Goal: Information Seeking & Learning: Compare options

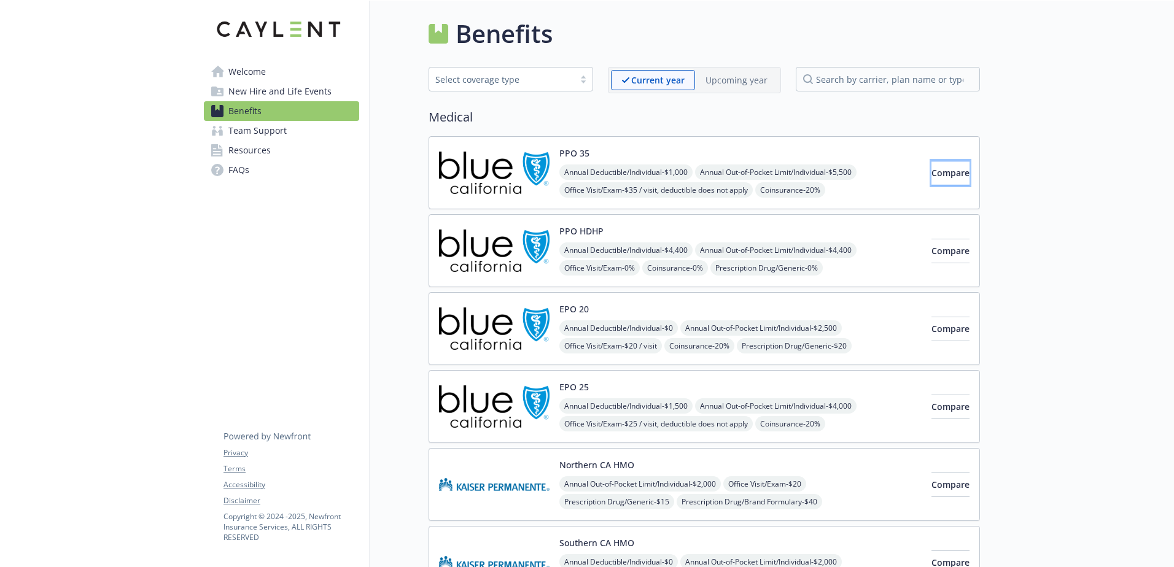
click at [931, 174] on span "Compare" at bounding box center [950, 173] width 38 height 12
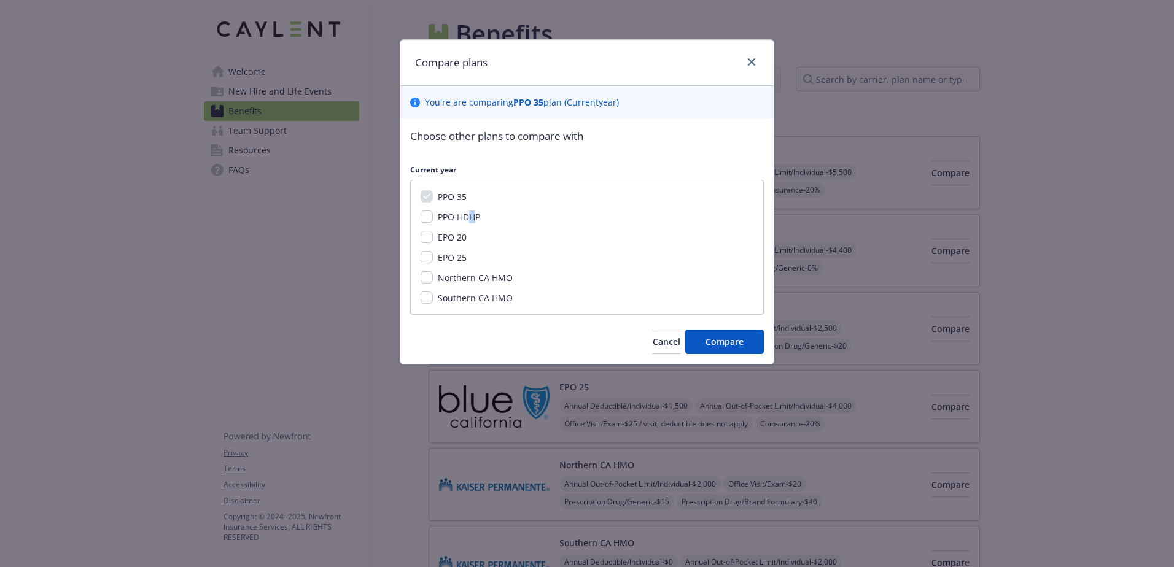
click at [473, 223] on span "PPO HDHP" at bounding box center [459, 217] width 42 height 12
drag, startPoint x: 473, startPoint y: 223, endPoint x: 432, endPoint y: 217, distance: 41.6
click at [432, 217] on input "PPO HDHP" at bounding box center [427, 217] width 12 height 12
checkbox input "true"
click at [731, 344] on span "Compare" at bounding box center [725, 342] width 38 height 12
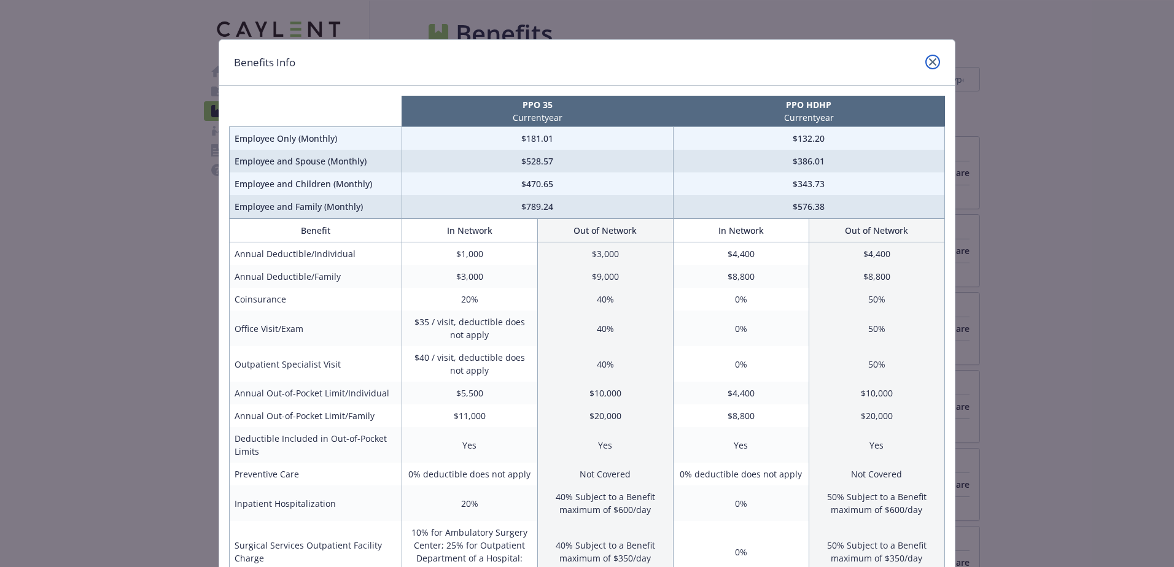
drag, startPoint x: 927, startPoint y: 55, endPoint x: 931, endPoint y: 68, distance: 13.4
click at [928, 61] on link "close" at bounding box center [932, 62] width 15 height 15
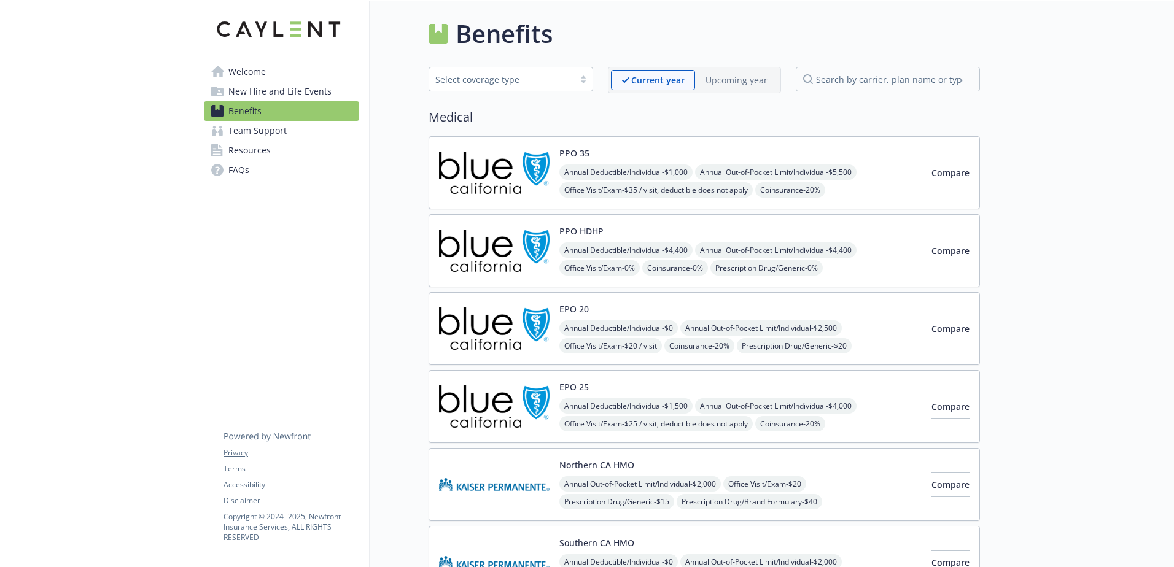
click at [752, 39] on div "Benefits" at bounding box center [704, 33] width 551 height 37
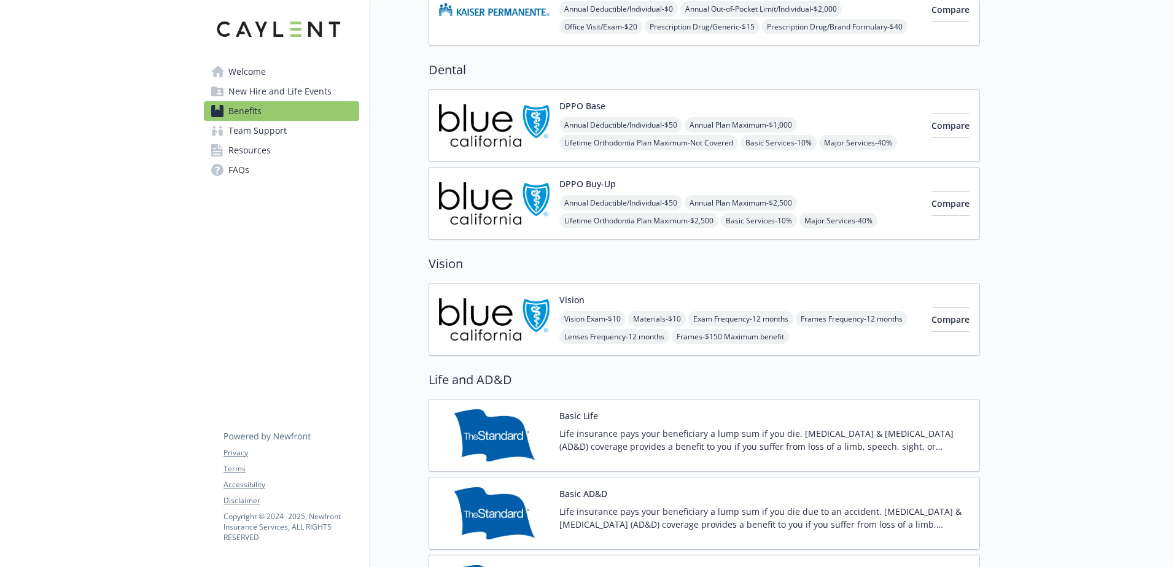
scroll to position [553, 0]
click at [936, 321] on span "Compare" at bounding box center [950, 320] width 38 height 12
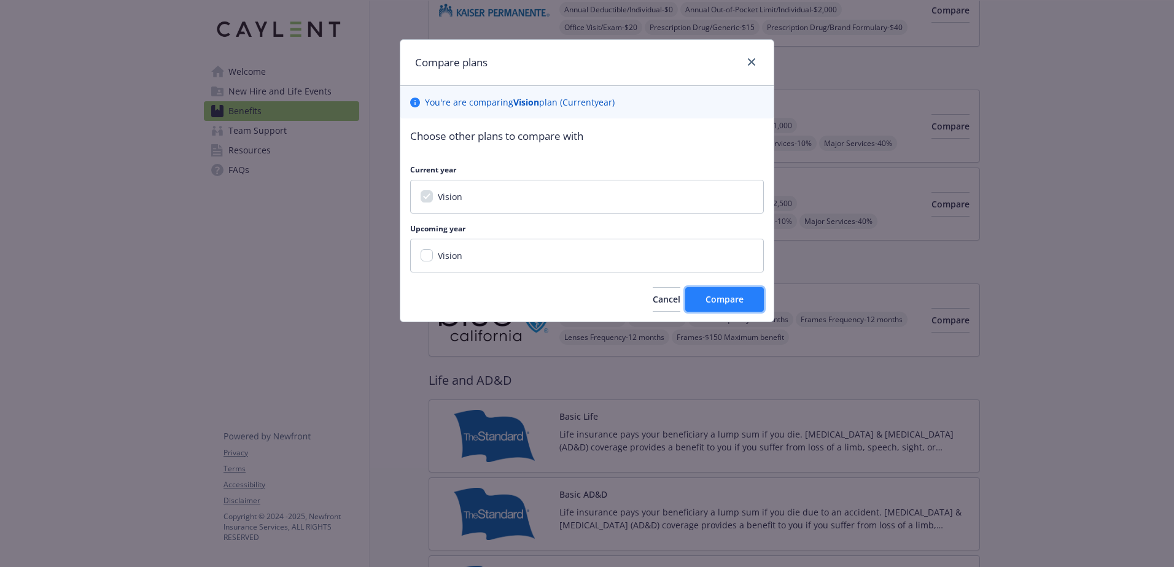
click at [731, 297] on span "Compare" at bounding box center [725, 300] width 38 height 12
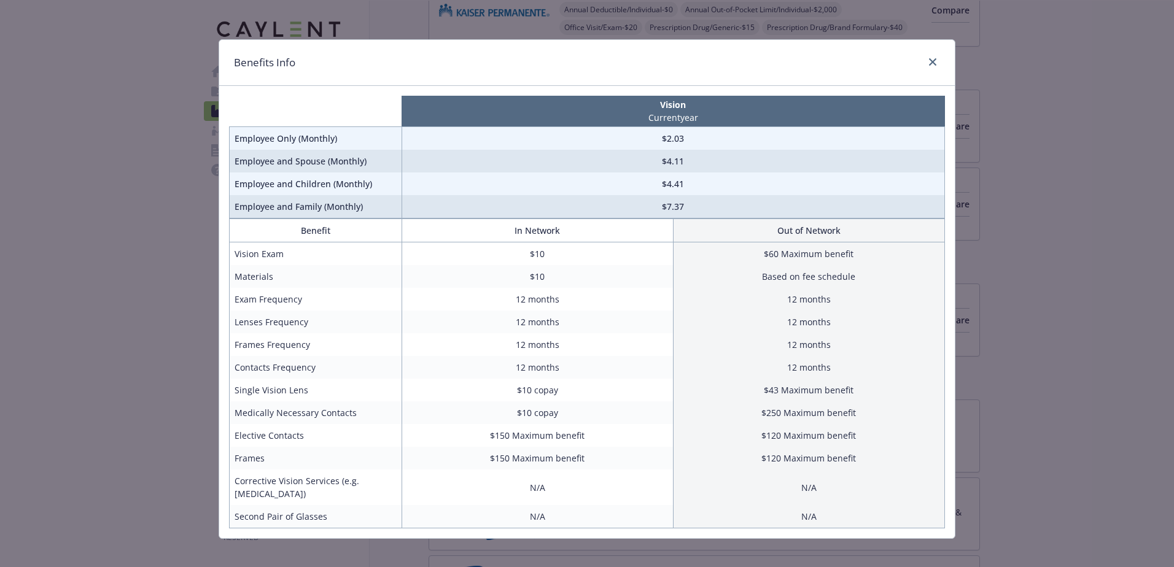
click at [943, 63] on div "Benefits Info" at bounding box center [587, 63] width 736 height 46
click at [929, 60] on icon "close" at bounding box center [932, 61] width 7 height 7
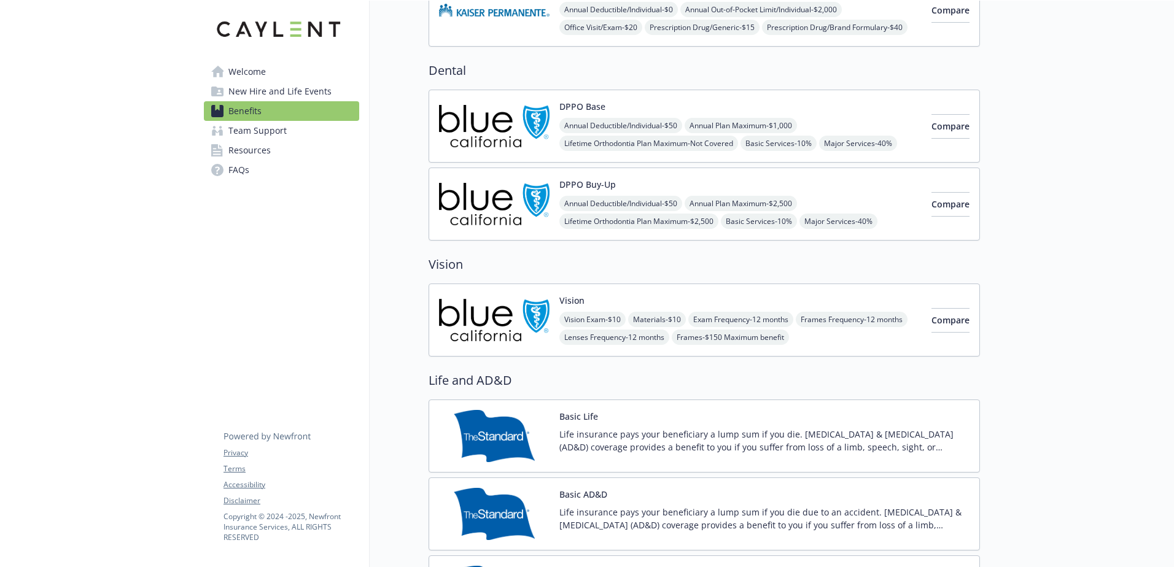
drag, startPoint x: 928, startPoint y: 60, endPoint x: 648, endPoint y: 121, distance: 286.5
click at [648, 121] on span "Annual Deductible/Individual - $50" at bounding box center [620, 125] width 123 height 15
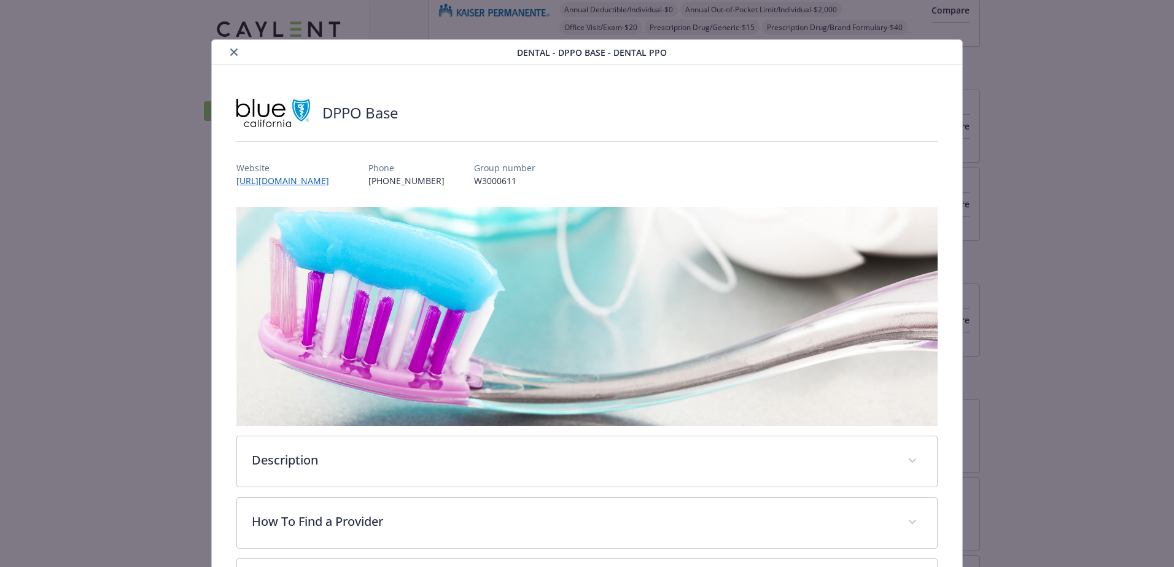
scroll to position [34, 0]
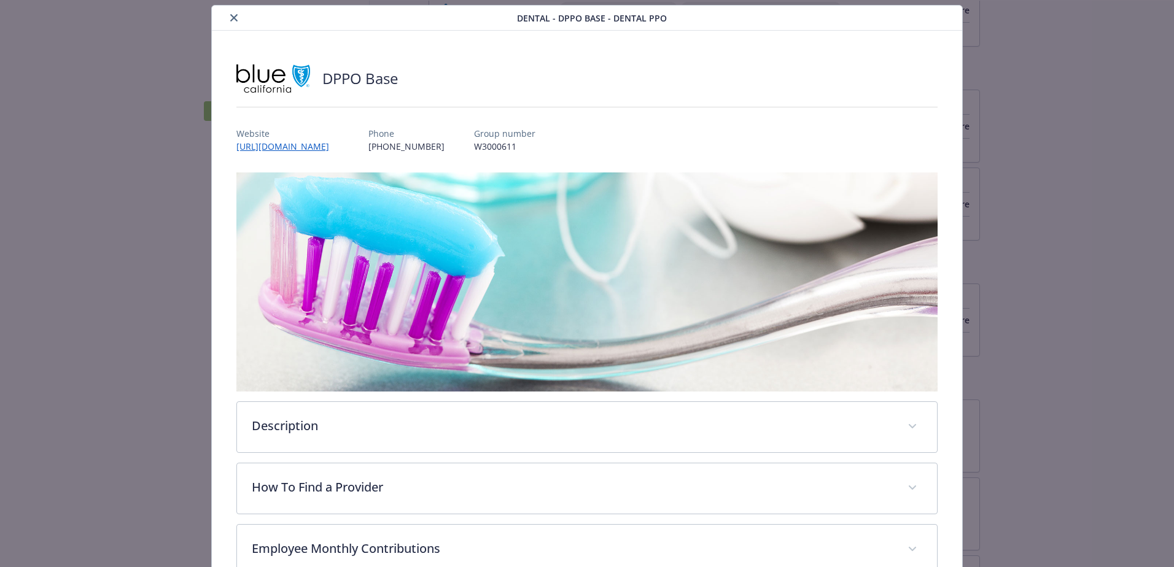
click at [230, 17] on icon "close" at bounding box center [233, 17] width 7 height 7
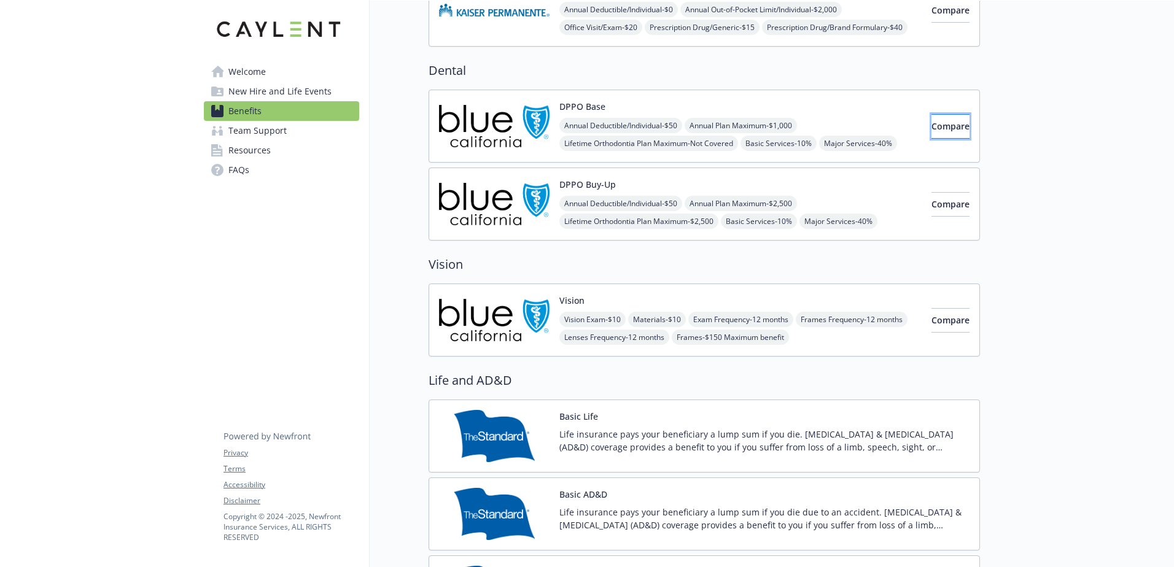
click at [934, 128] on span "Compare" at bounding box center [950, 126] width 38 height 12
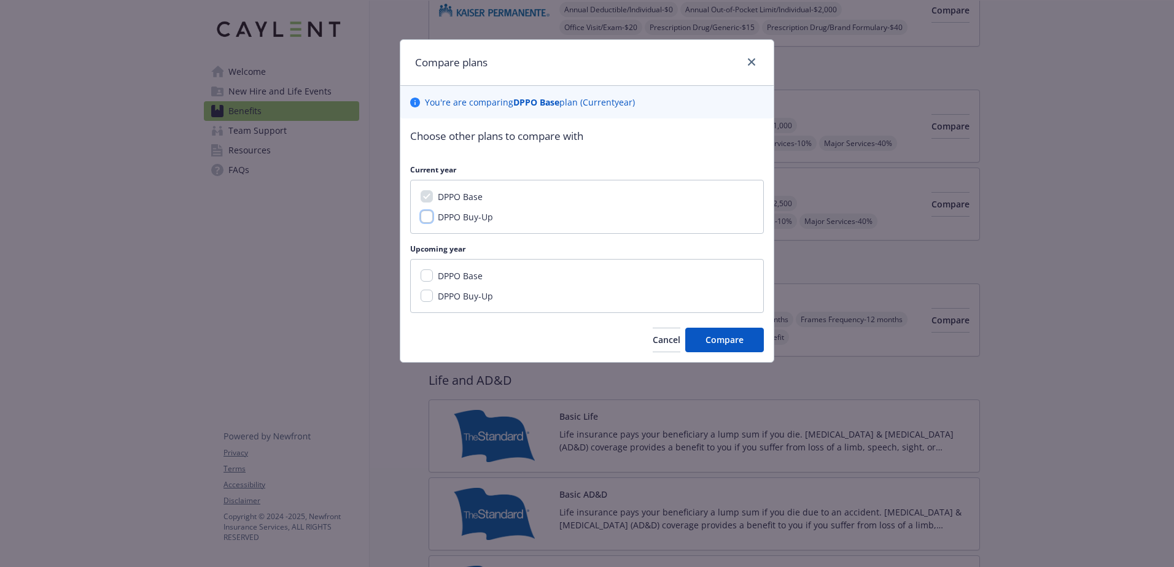
click at [425, 216] on input "DPPO Buy-Up" at bounding box center [427, 217] width 12 height 12
checkbox input "true"
click at [717, 331] on button "Compare" at bounding box center [724, 340] width 79 height 25
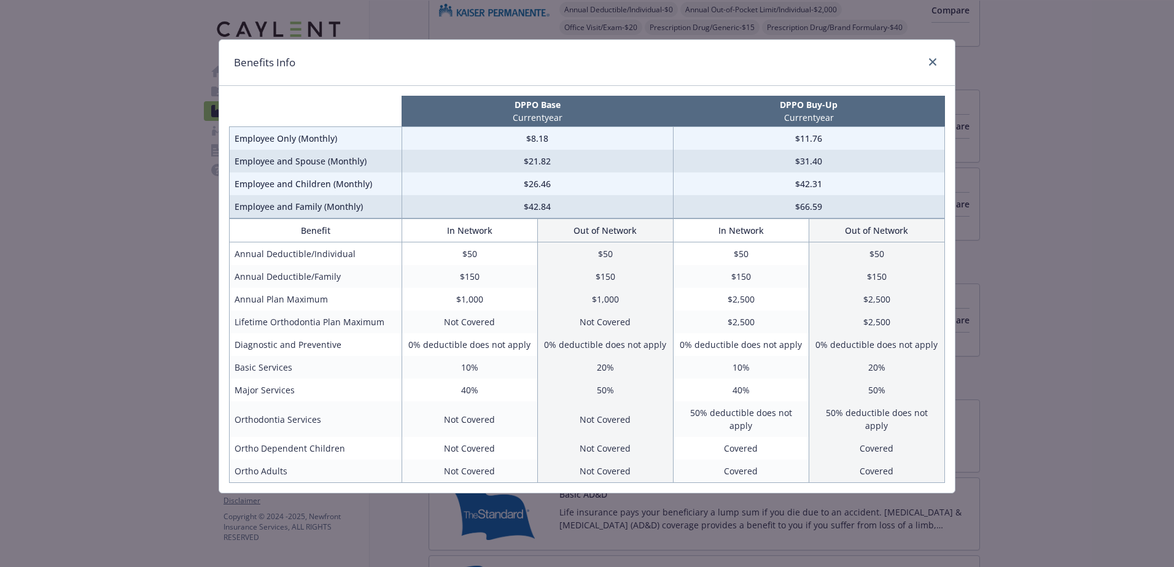
click at [924, 56] on div "compare plan details" at bounding box center [930, 63] width 20 height 16
click at [930, 61] on icon "close" at bounding box center [932, 61] width 7 height 7
